Goal: Task Accomplishment & Management: Manage account settings

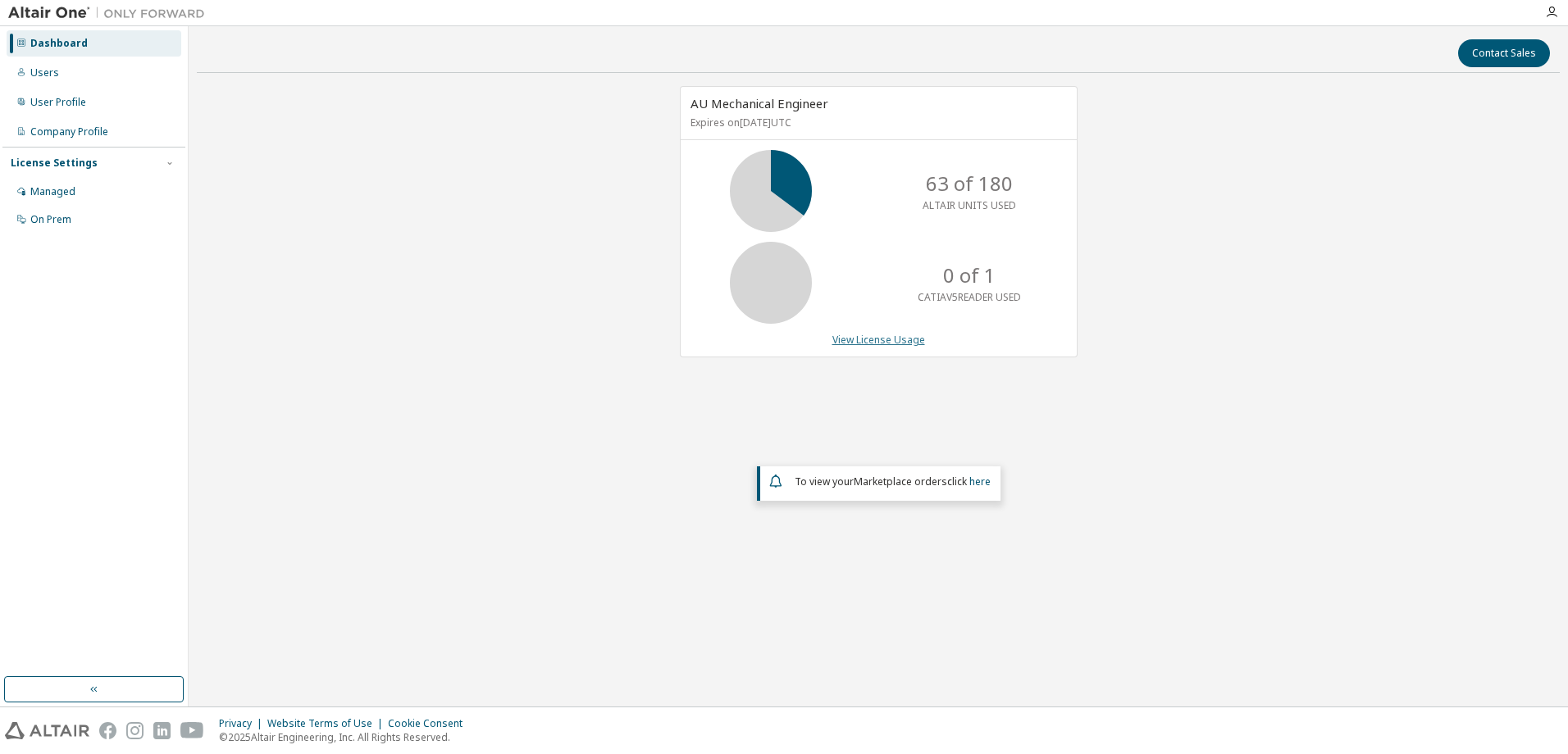
click at [870, 342] on link "View License Usage" at bounding box center [879, 340] width 92 height 14
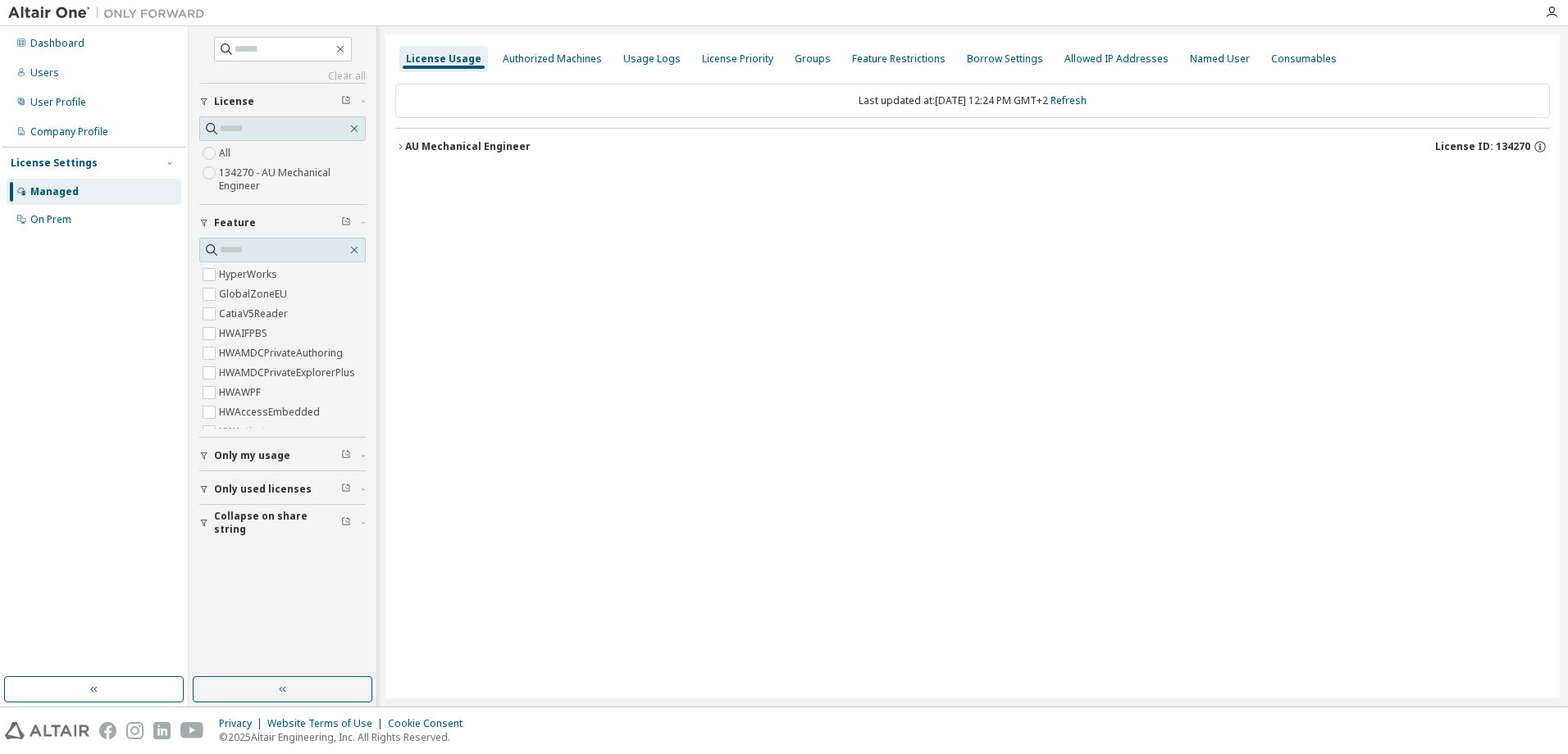
click at [442, 145] on div "AU Mechanical Engineer" at bounding box center [468, 146] width 126 height 13
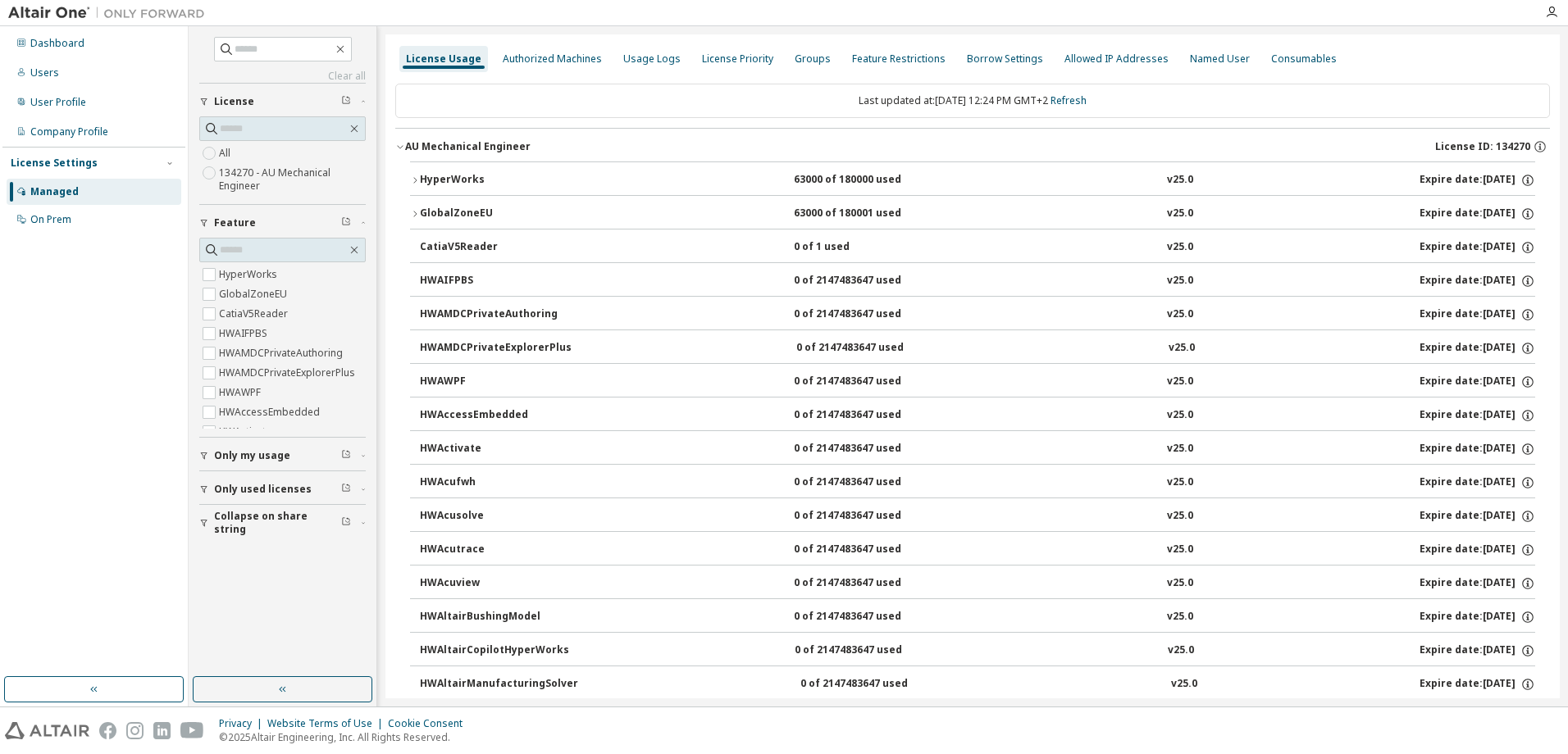
click at [413, 178] on icon "button" at bounding box center [415, 181] width 10 height 10
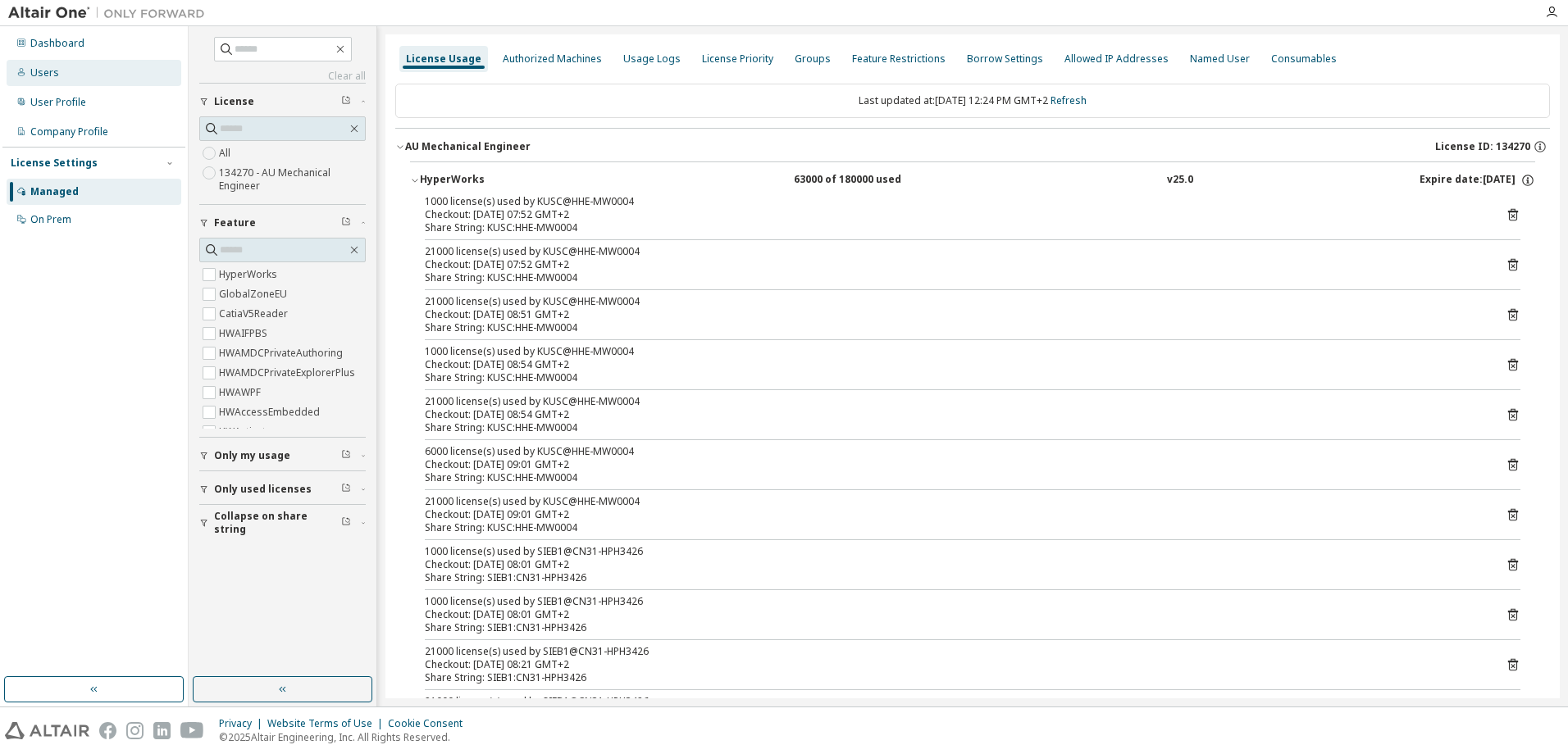
click at [41, 78] on div "Users" at bounding box center [44, 73] width 29 height 13
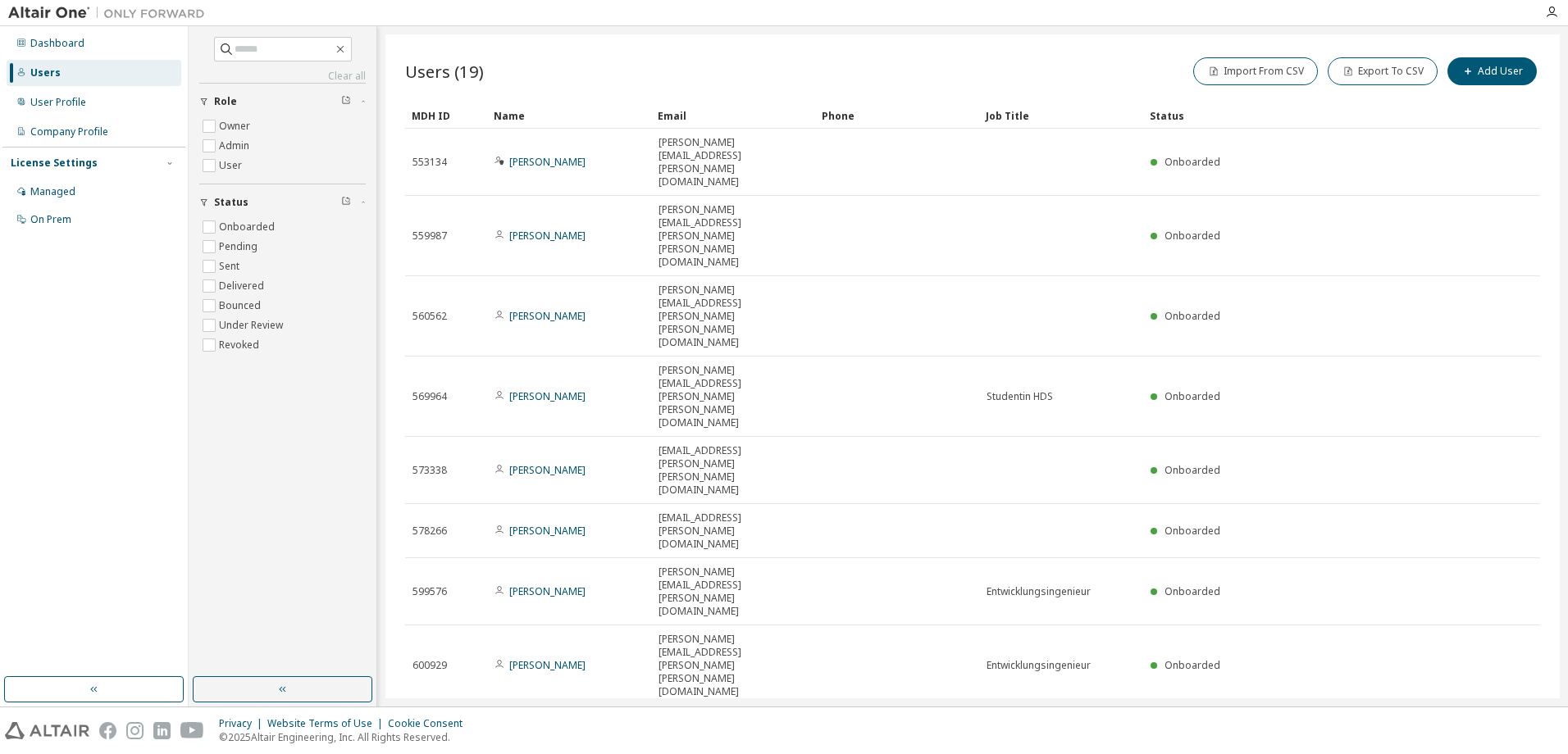
type input "*"
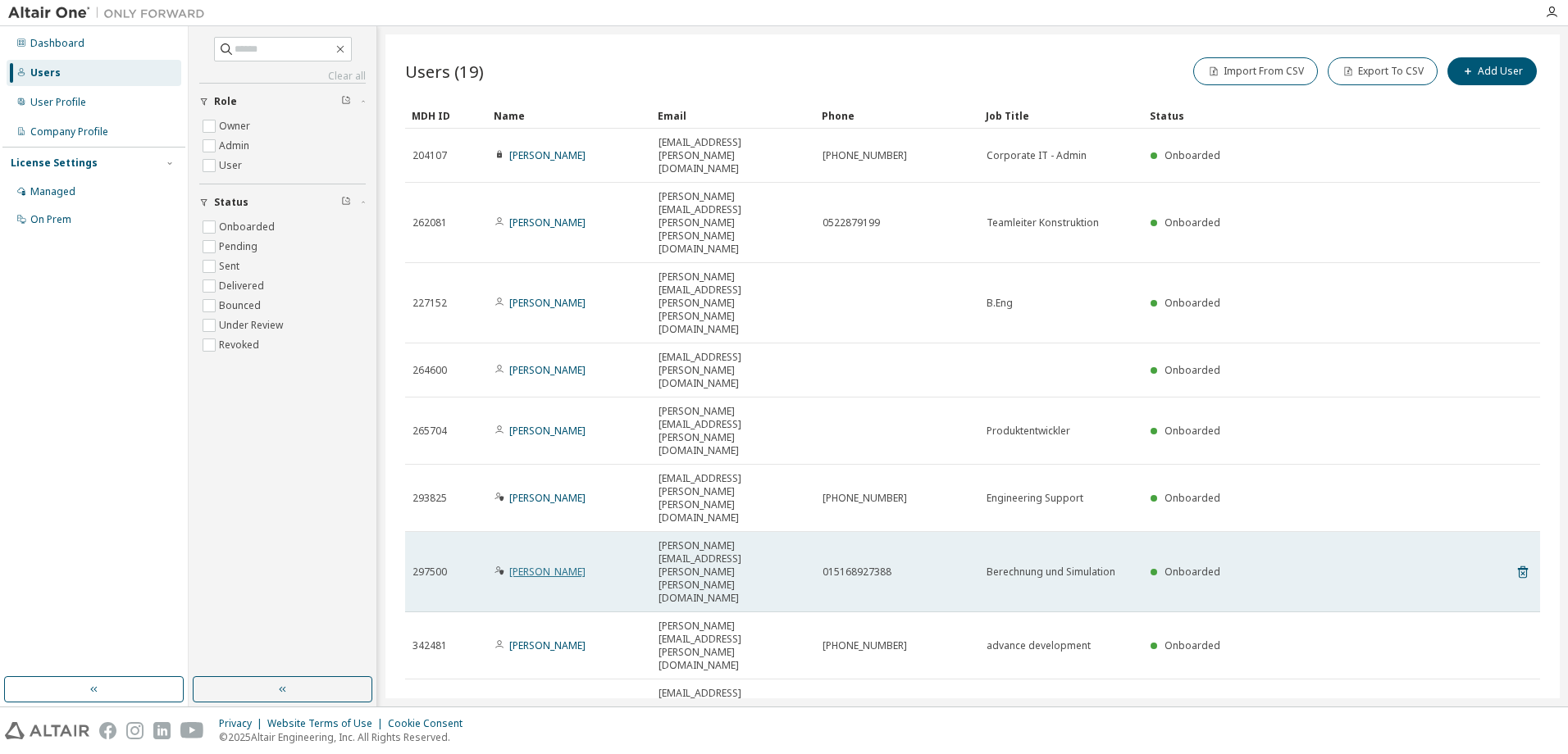
click at [565, 565] on link "[PERSON_NAME]" at bounding box center [548, 572] width 77 height 14
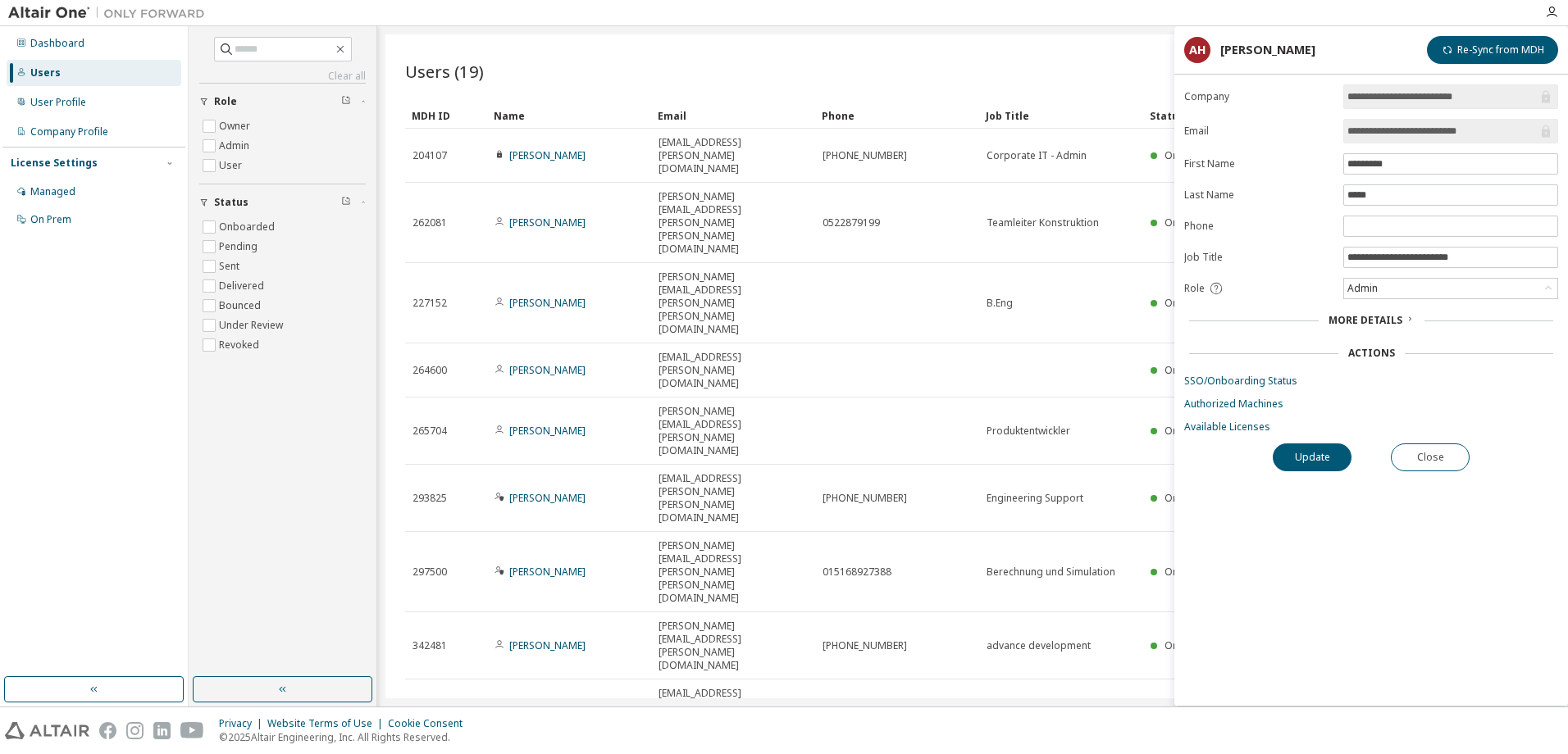
click at [965, 549] on div "Users (19) Import From CSV Export To CSV Add User Clear Load Save Save As Field…" at bounding box center [972, 367] width 1174 height 665
